Goal: Use online tool/utility

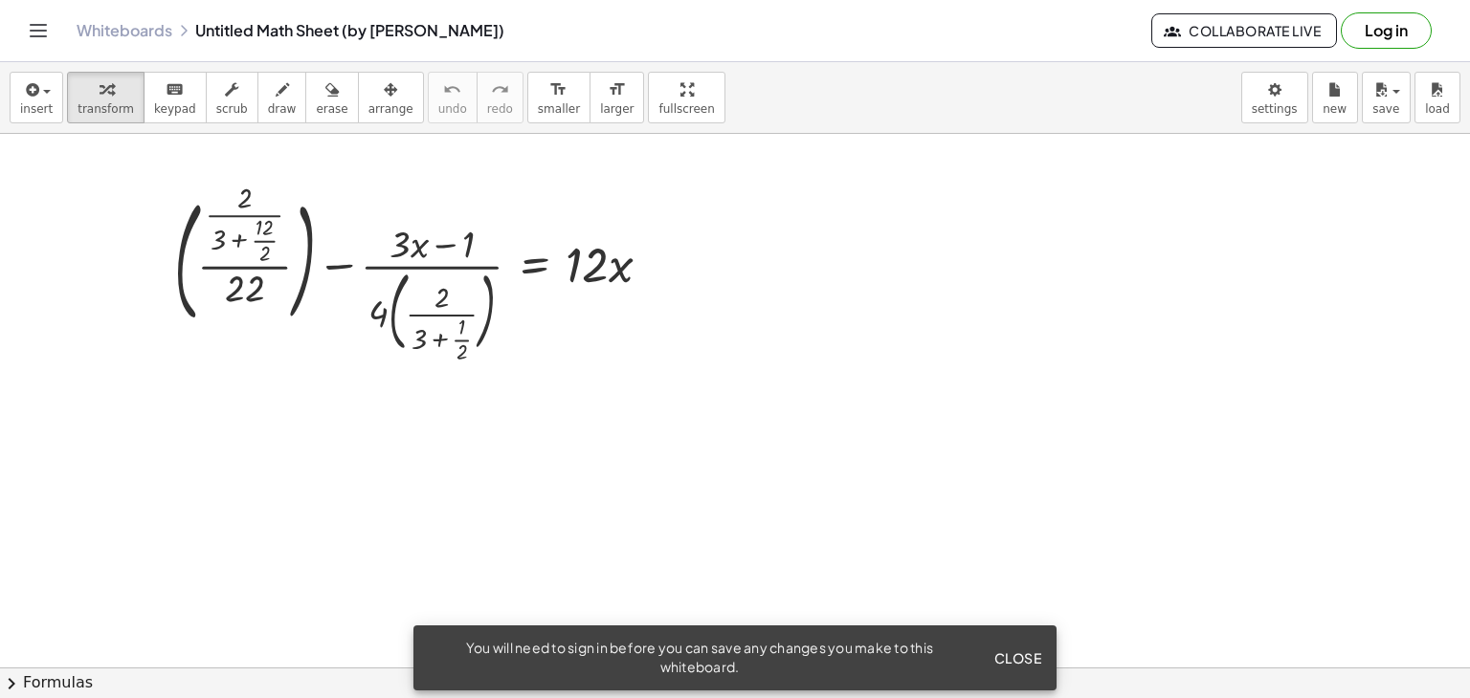
drag, startPoint x: 325, startPoint y: 403, endPoint x: 423, endPoint y: 346, distance: 112.7
click at [423, 378] on div at bounding box center [735, 668] width 1470 height 1068
drag, startPoint x: 425, startPoint y: 312, endPoint x: 432, endPoint y: 286, distance: 26.9
click at [427, 307] on div at bounding box center [420, 273] width 511 height 170
click at [427, 255] on div at bounding box center [420, 273] width 511 height 170
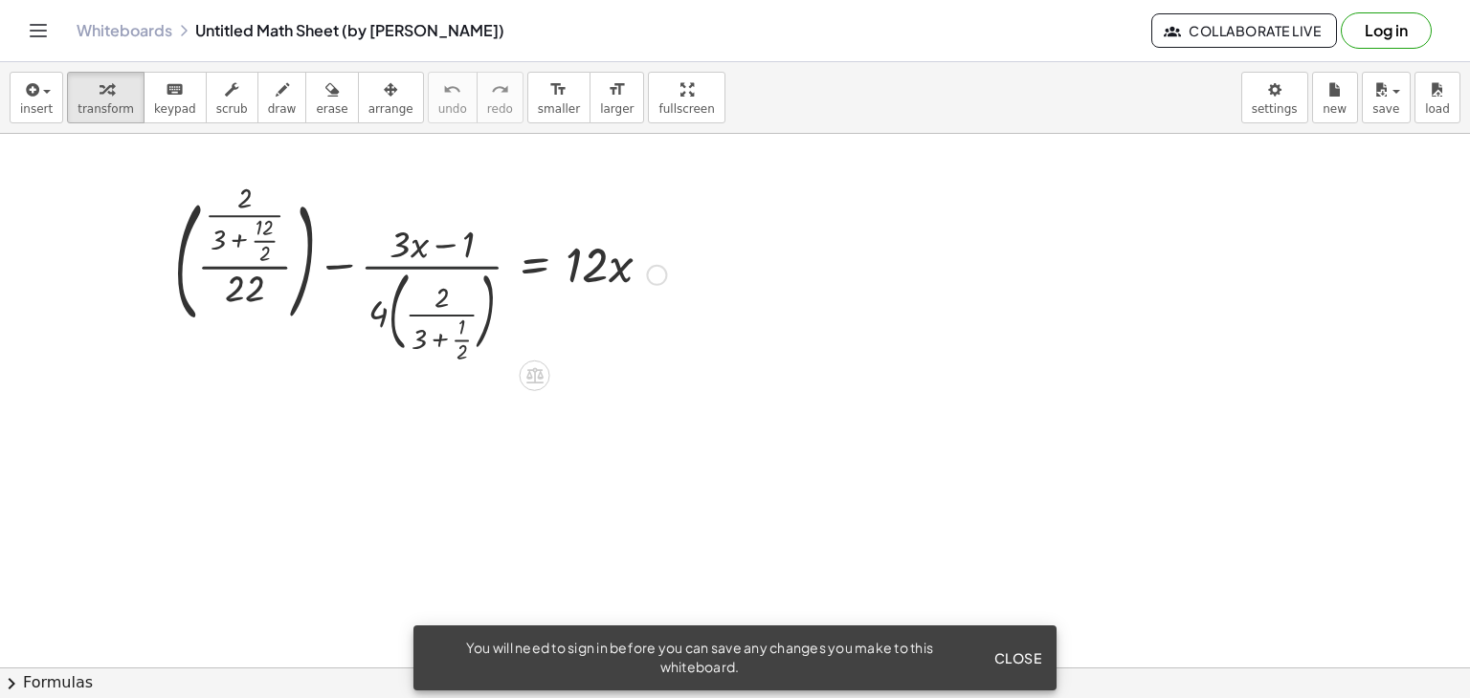
click at [423, 250] on div at bounding box center [420, 273] width 511 height 170
click at [306, 245] on div at bounding box center [420, 273] width 511 height 170
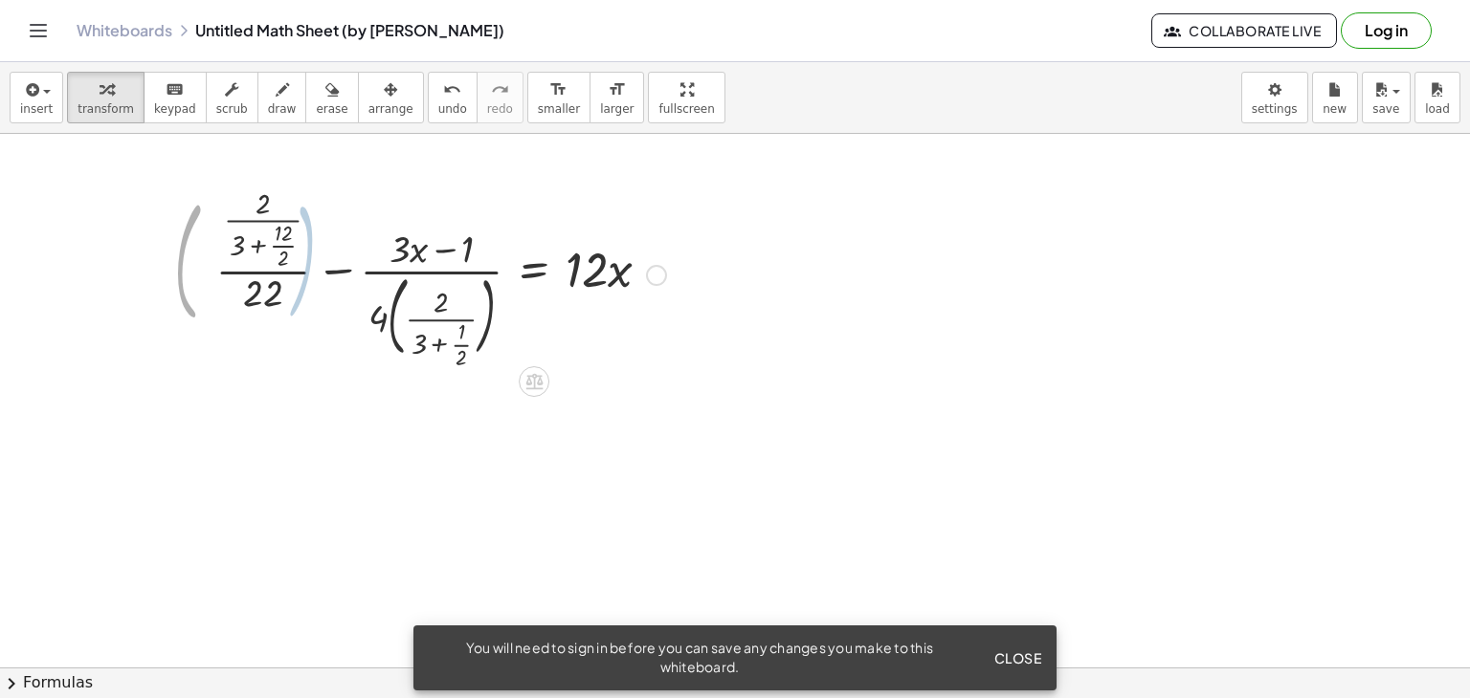
click at [266, 249] on div at bounding box center [443, 274] width 464 height 182
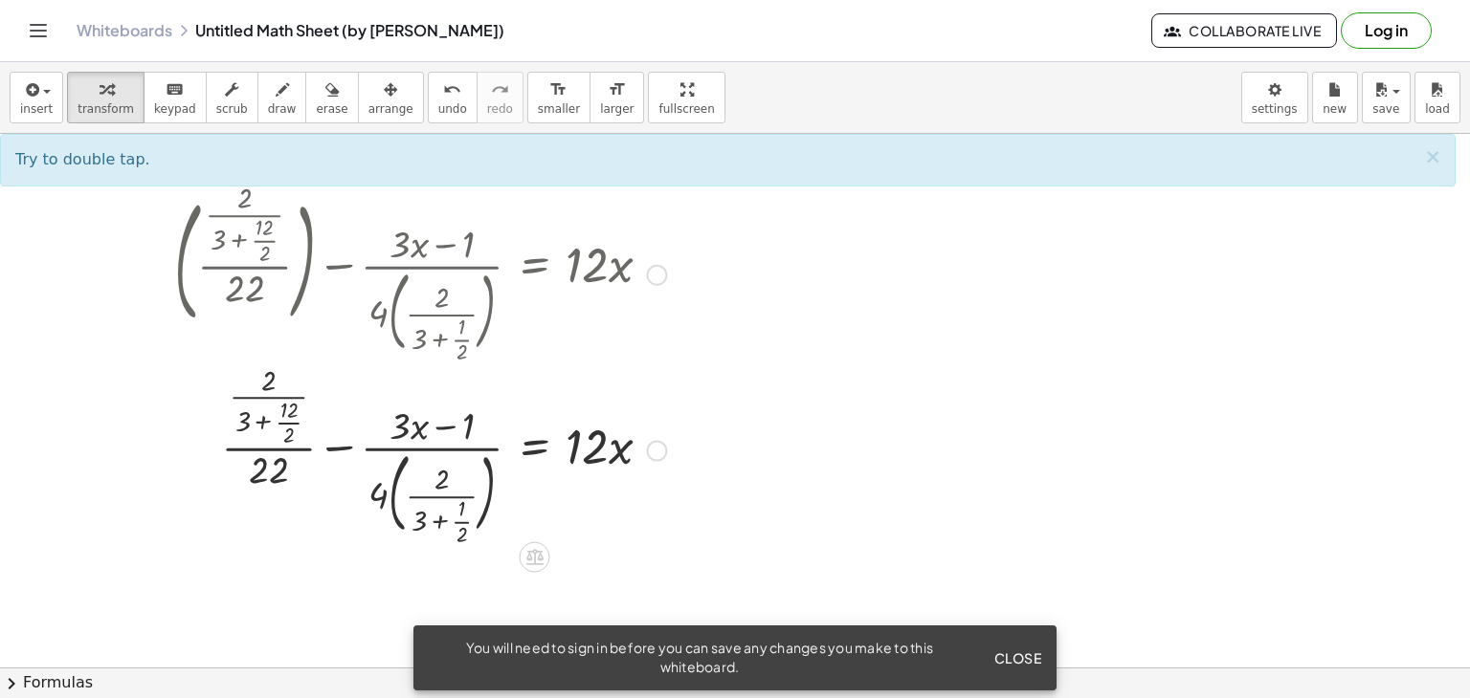
click at [253, 316] on div at bounding box center [420, 273] width 511 height 170
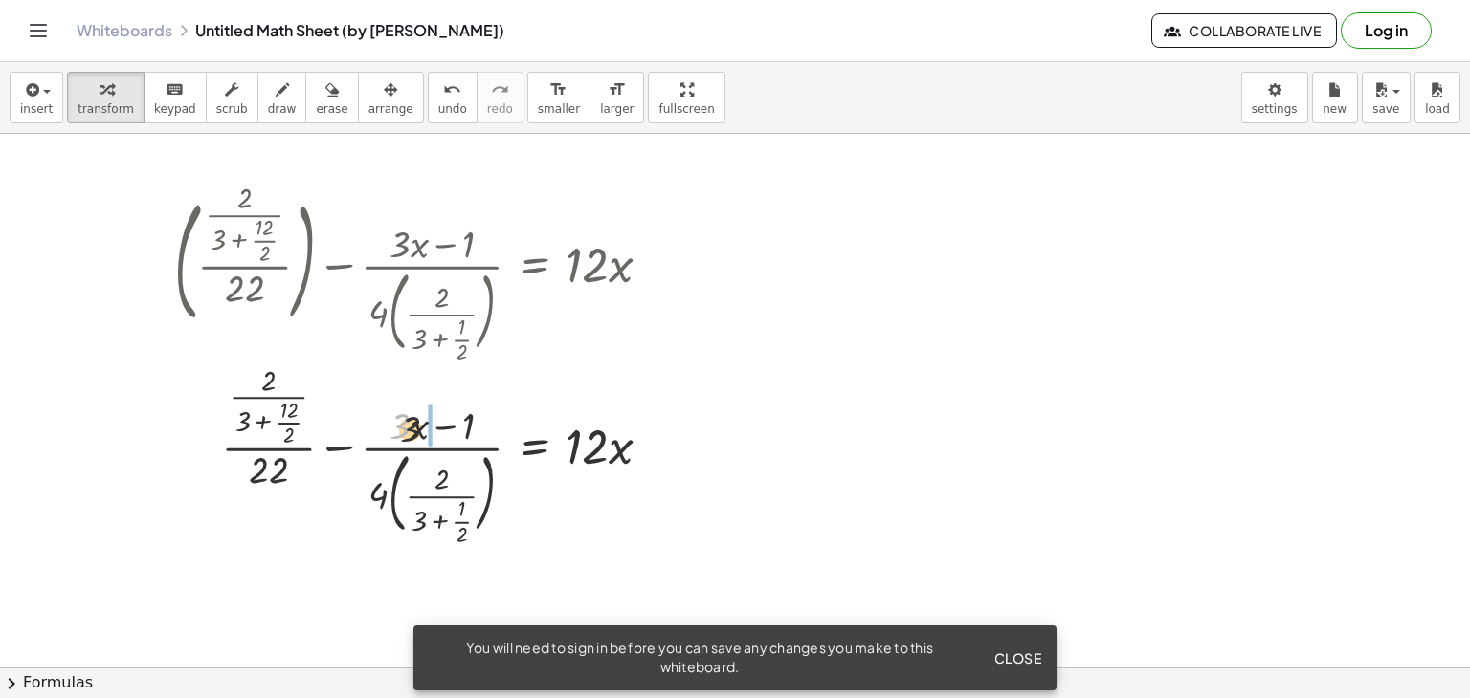
drag, startPoint x: 401, startPoint y: 409, endPoint x: 490, endPoint y: 309, distance: 133.5
click at [501, 391] on div at bounding box center [420, 449] width 511 height 182
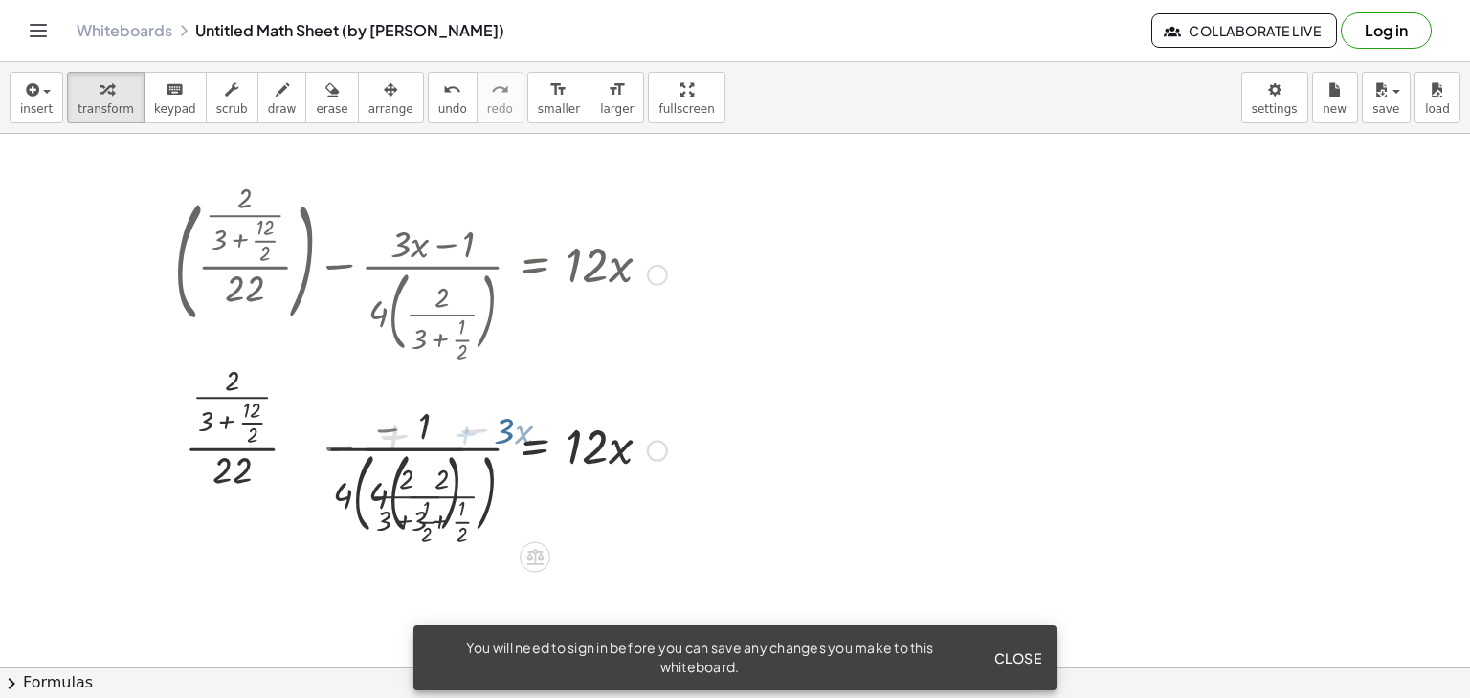
click at [446, 266] on div at bounding box center [351, 273] width 652 height 170
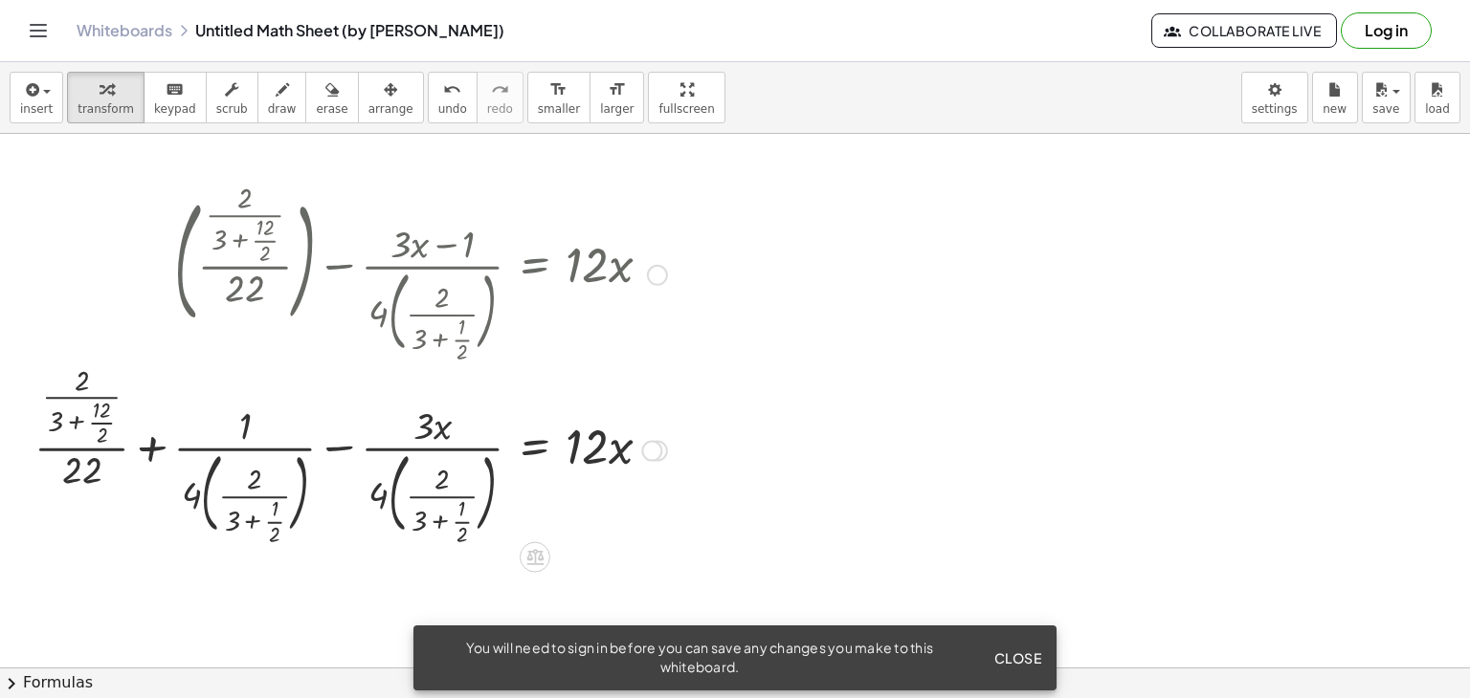
click at [481, 396] on div at bounding box center [351, 449] width 652 height 182
click at [438, 454] on div at bounding box center [351, 449] width 652 height 182
click at [658, 448] on div at bounding box center [651, 450] width 21 height 21
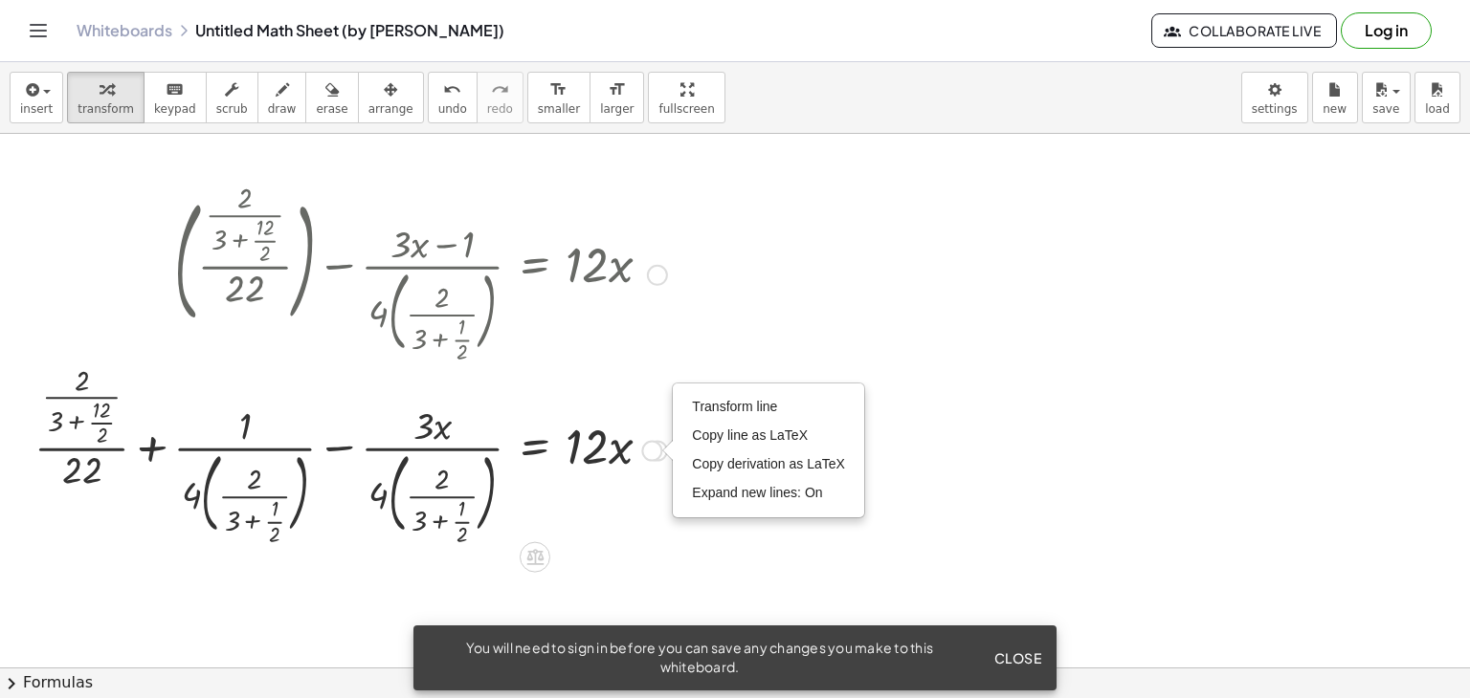
click at [639, 460] on div at bounding box center [351, 449] width 652 height 182
